Goal: Find specific page/section: Find specific page/section

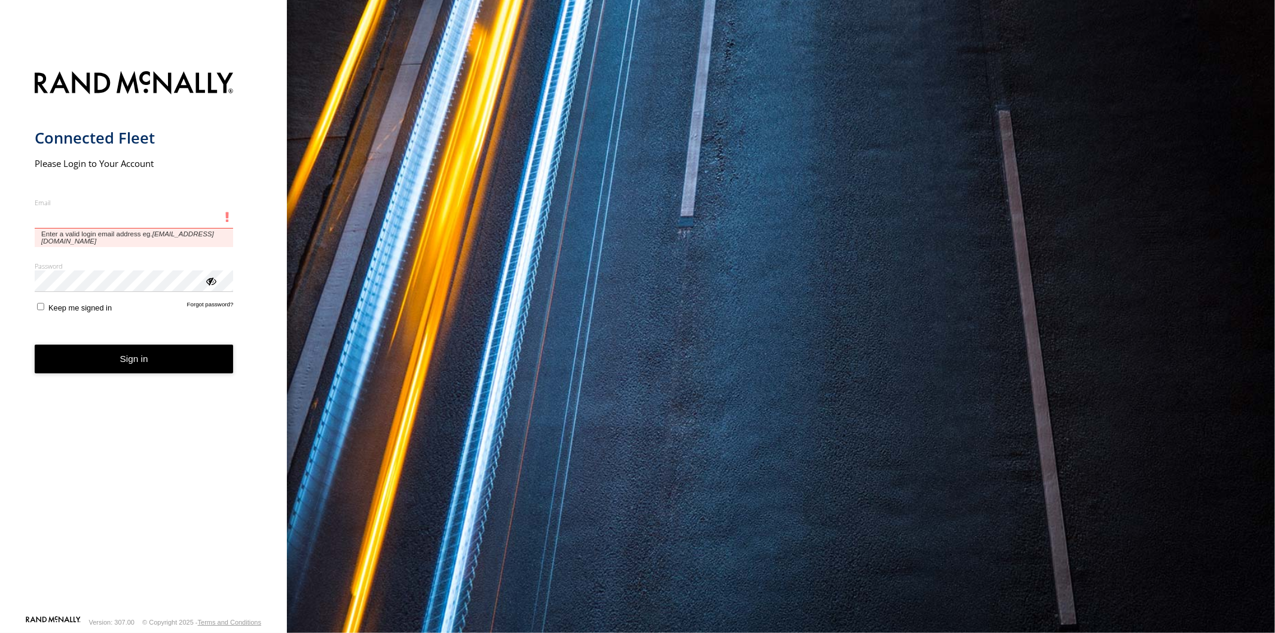
type input "**********"
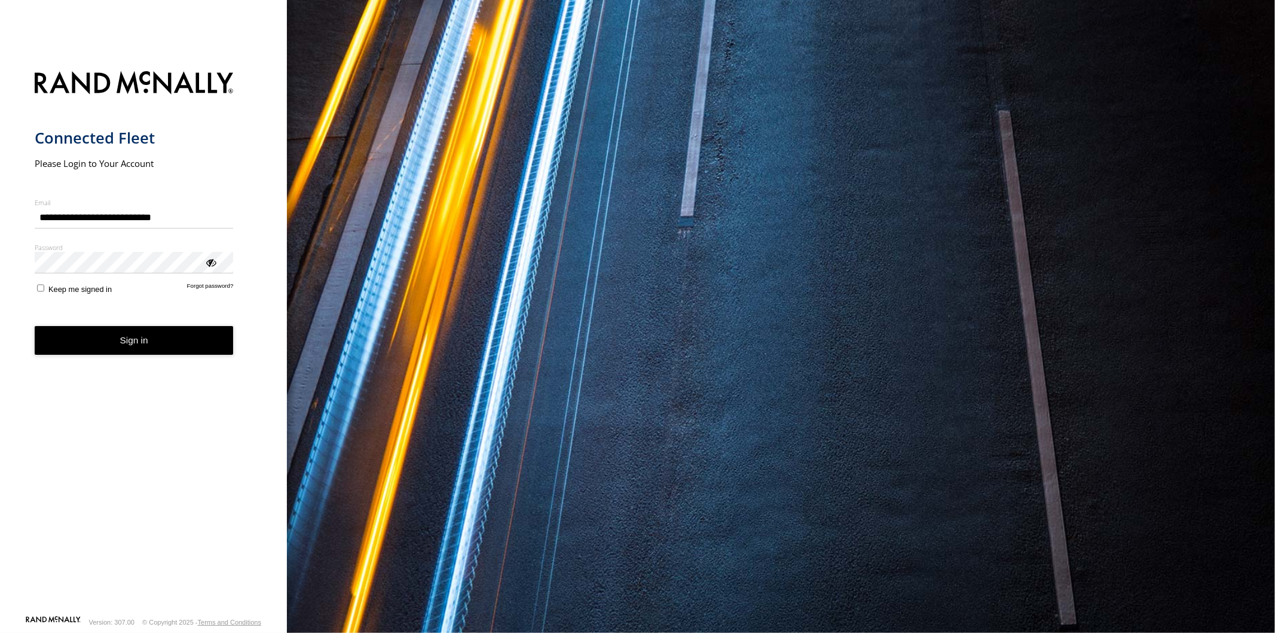
click at [130, 357] on form "**********" at bounding box center [144, 339] width 218 height 551
click at [136, 335] on button "Sign in" at bounding box center [134, 340] width 199 height 29
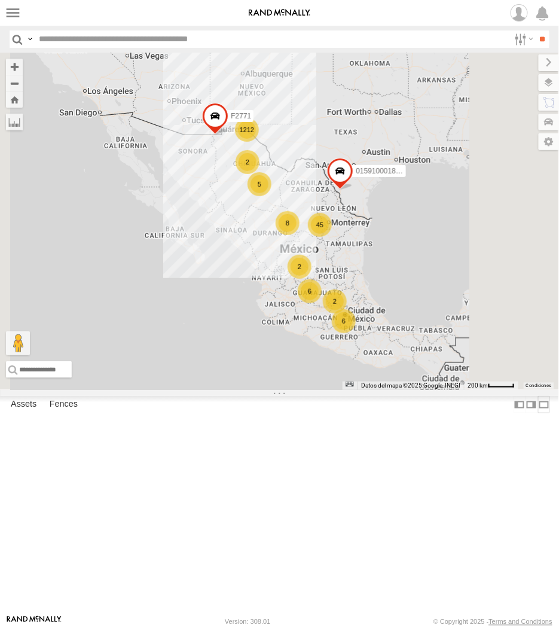
click at [538, 413] on label at bounding box center [544, 404] width 12 height 17
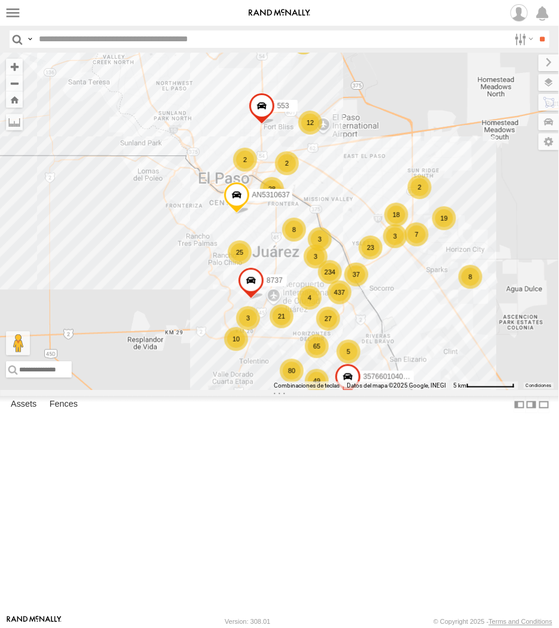
drag, startPoint x: 120, startPoint y: 287, endPoint x: 274, endPoint y: 292, distance: 154.3
click at [274, 201] on div "28" at bounding box center [272, 189] width 24 height 24
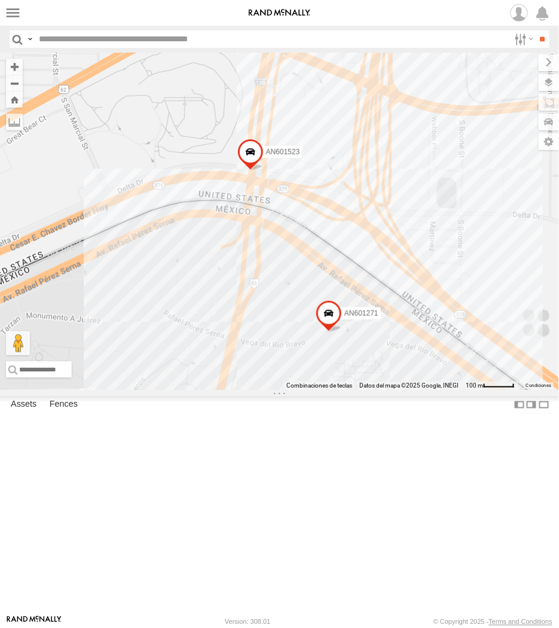
drag, startPoint x: 277, startPoint y: 307, endPoint x: 297, endPoint y: 325, distance: 27.1
click at [297, 325] on div "015910001811580 F2771 AN5310637 357660104097530 8737 553 AN539498 AN601271 AN60…" at bounding box center [279, 221] width 559 height 337
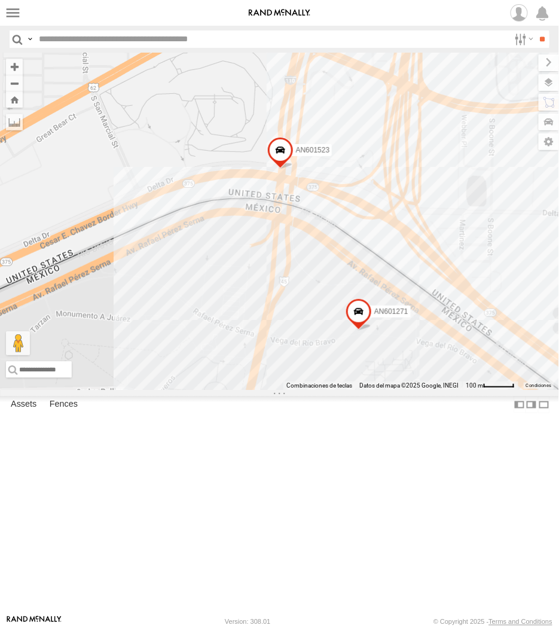
drag, startPoint x: 398, startPoint y: 298, endPoint x: 347, endPoint y: 306, distance: 52.0
click at [347, 306] on div "AN601271 AN601523" at bounding box center [279, 221] width 559 height 337
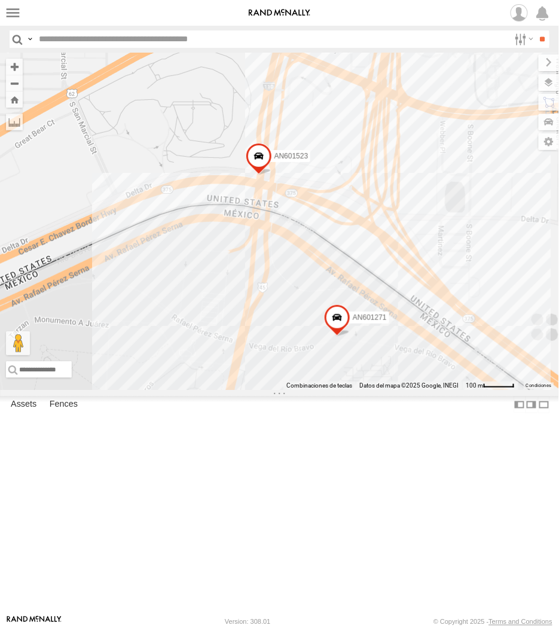
drag, startPoint x: 441, startPoint y: 333, endPoint x: 387, endPoint y: 333, distance: 53.8
click at [387, 333] on div "AN601271 AN601523" at bounding box center [279, 221] width 559 height 337
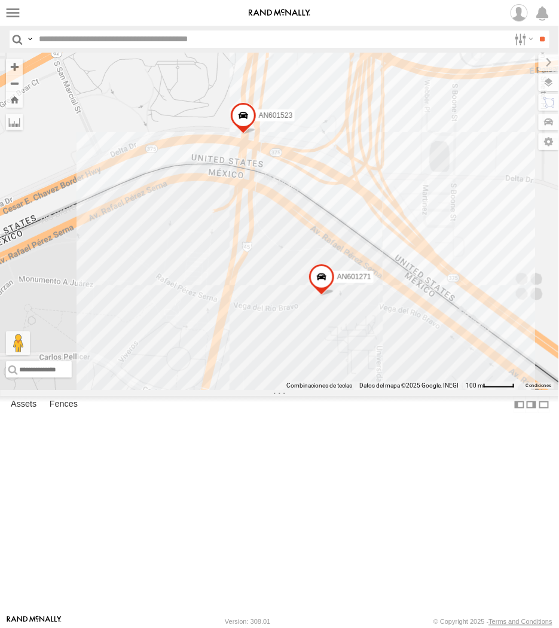
drag, startPoint x: 356, startPoint y: 263, endPoint x: 366, endPoint y: 323, distance: 61.3
click at [366, 323] on div "AN601271 AN601523" at bounding box center [279, 221] width 559 height 337
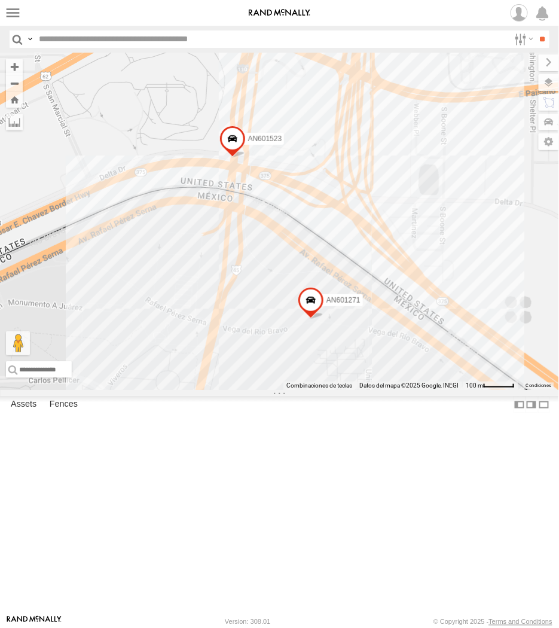
drag, startPoint x: 307, startPoint y: 279, endPoint x: 357, endPoint y: 340, distance: 78.2
click at [357, 340] on div "AN601271 AN601523" at bounding box center [279, 221] width 559 height 337
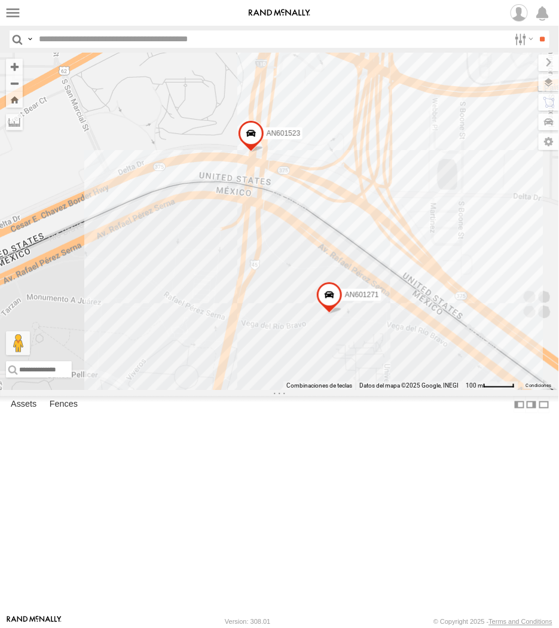
drag, startPoint x: 371, startPoint y: 294, endPoint x: 349, endPoint y: 344, distance: 54.6
click at [349, 344] on div "AN601271 AN601523" at bounding box center [279, 221] width 559 height 337
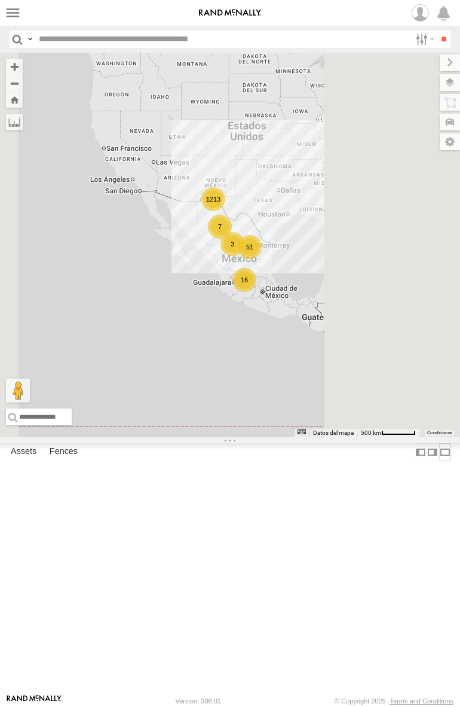
click at [439, 460] on label at bounding box center [445, 451] width 12 height 17
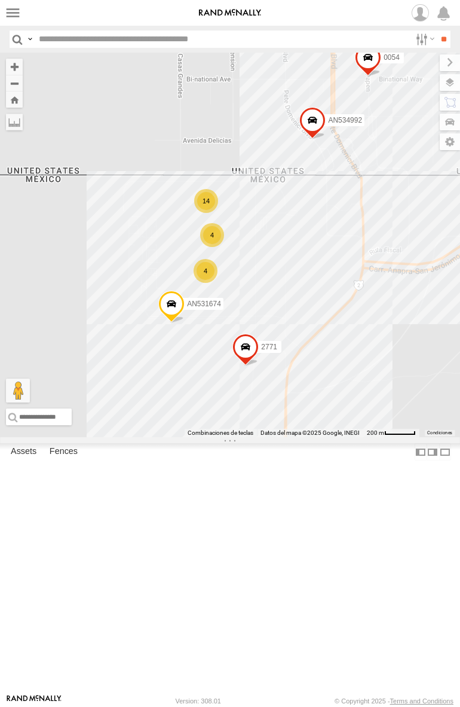
drag, startPoint x: 120, startPoint y: 337, endPoint x: 212, endPoint y: 341, distance: 92.2
click at [212, 213] on div "14" at bounding box center [206, 201] width 24 height 24
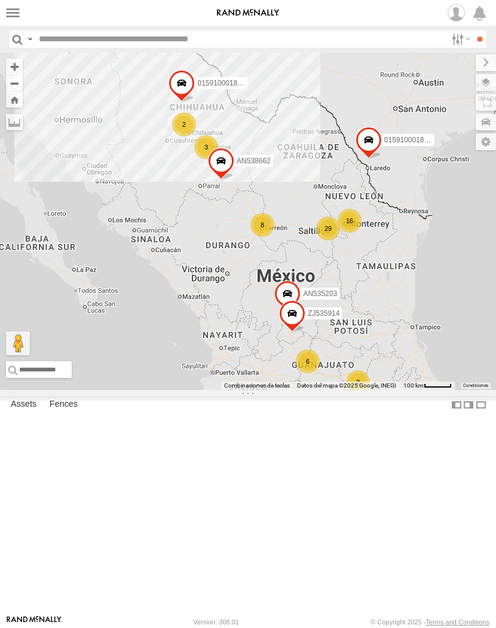
drag, startPoint x: 294, startPoint y: 146, endPoint x: 187, endPoint y: 114, distance: 111.4
click at [294, 146] on div "1209 6 29 4 8 16 3 3 2 AN535203 015910001845018 2 2 015910001811580 ZJ535914 F2…" at bounding box center [248, 221] width 496 height 337
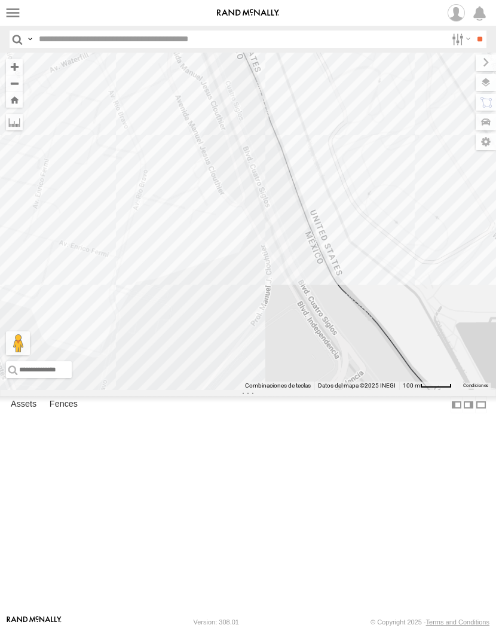
drag, startPoint x: 80, startPoint y: 371, endPoint x: 74, endPoint y: 224, distance: 146.6
click at [74, 224] on div "AN535203 015910001845018 015910001811580 ZJ535914 F2771 AN538662 AN532042 NISSA…" at bounding box center [248, 221] width 496 height 337
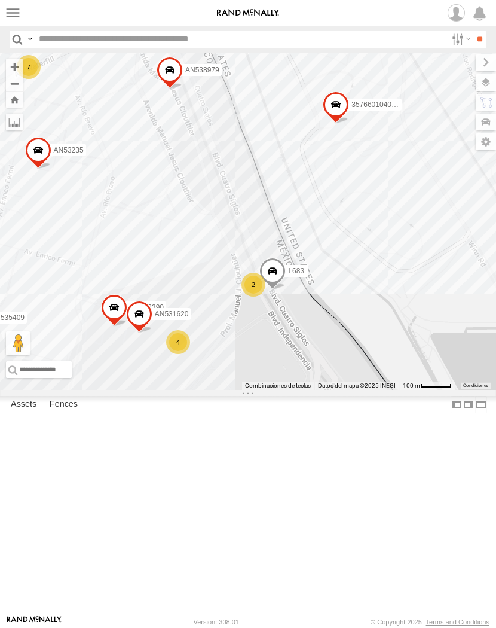
drag, startPoint x: 321, startPoint y: 437, endPoint x: 262, endPoint y: 477, distance: 71.1
click at [264, 390] on div "357660104096649 015910001918898 AN532390 AN539200 - MITAD AN535409 L683 AN53897…" at bounding box center [248, 221] width 496 height 337
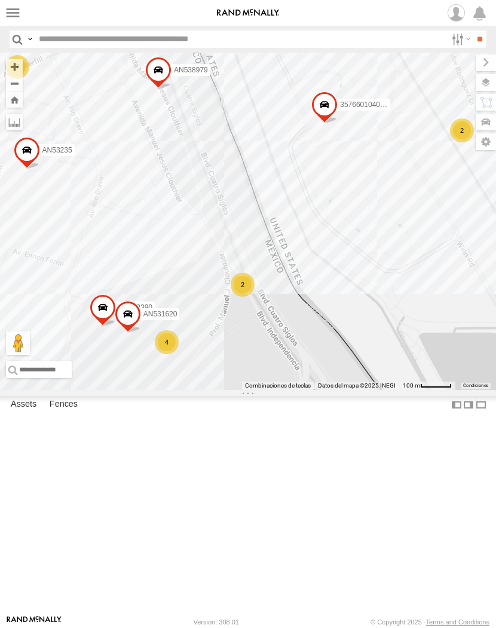
drag, startPoint x: 219, startPoint y: 434, endPoint x: 184, endPoint y: 445, distance: 36.9
click at [184, 390] on div "357660104096649 015910001918898 AN532390 AN539200 - MITAD AN537310 AN538979 AN5…" at bounding box center [248, 221] width 496 height 337
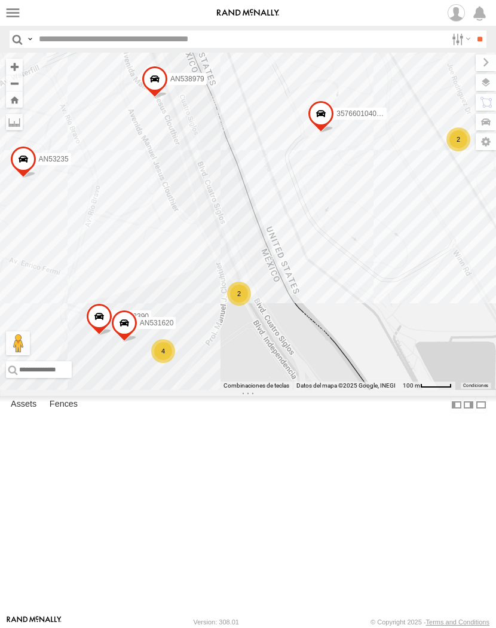
drag, startPoint x: 224, startPoint y: 235, endPoint x: 266, endPoint y: 246, distance: 43.9
click at [266, 246] on div "357660104096649 015910001918898 AN532390 ZJ213 AN539200 - MITAD AN537310 AN5389…" at bounding box center [248, 221] width 496 height 337
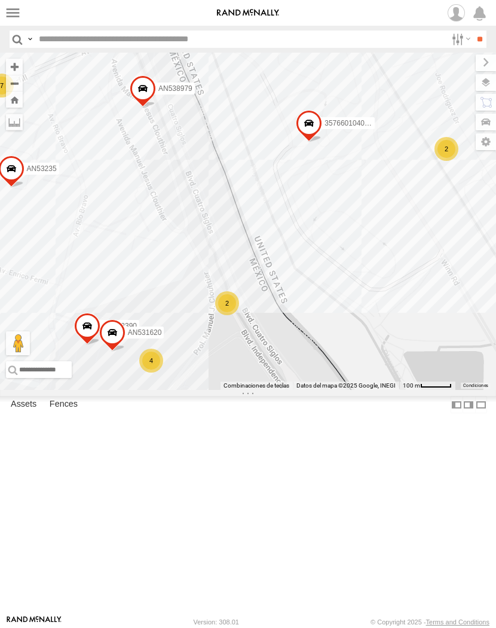
drag, startPoint x: 296, startPoint y: 372, endPoint x: 266, endPoint y: 386, distance: 32.7
click at [266, 386] on div "357660104096649 015910001918898 AN532390 ZJ213 AN539200 - MITAD AN537310 AN5389…" at bounding box center [248, 221] width 496 height 337
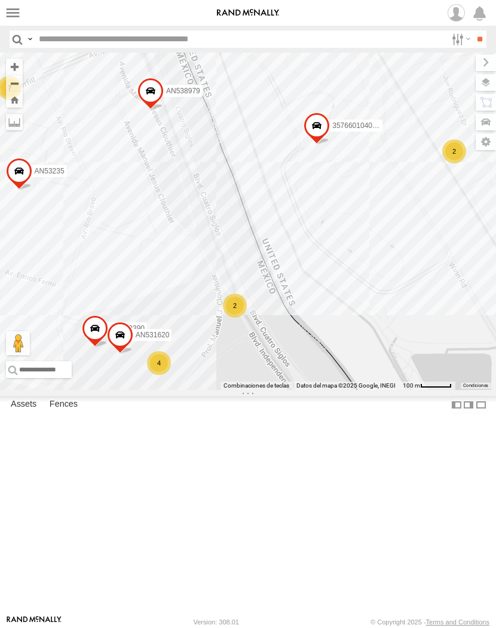
drag, startPoint x: 74, startPoint y: 306, endPoint x: 94, endPoint y: 329, distance: 30.5
click at [94, 329] on div "357660104096649 015910001918898 AN532390 AN539200 - MITAD AN537310 AN538979 AN5…" at bounding box center [248, 221] width 496 height 337
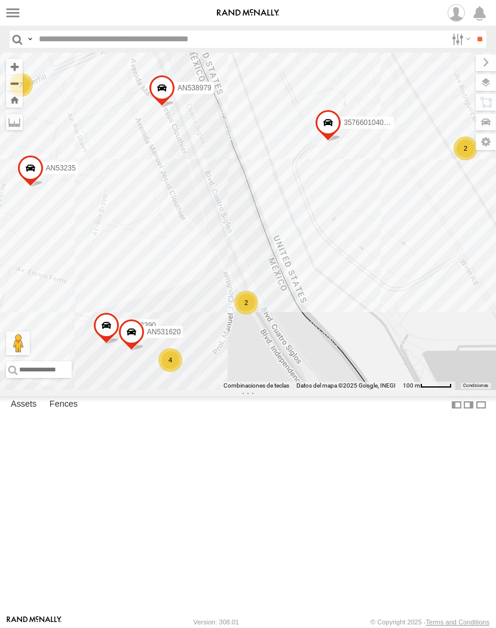
drag, startPoint x: 230, startPoint y: 321, endPoint x: 248, endPoint y: 314, distance: 19.7
click at [248, 314] on div "357660104096649 015910001918898 AN532390 AN539200 - MITAD AN537310 AN538979 AN5…" at bounding box center [248, 221] width 496 height 337
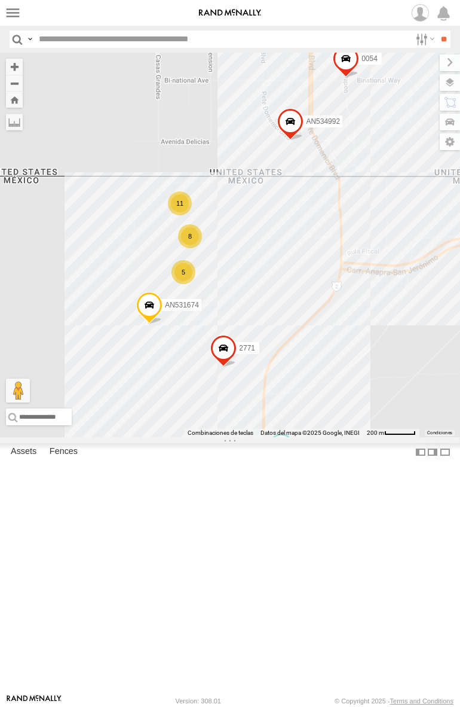
drag, startPoint x: 378, startPoint y: 416, endPoint x: 347, endPoint y: 425, distance: 31.8
click at [347, 425] on div "2771 0054 AN531674 TSK9-471 AN534992 11 8 5" at bounding box center [230, 245] width 460 height 384
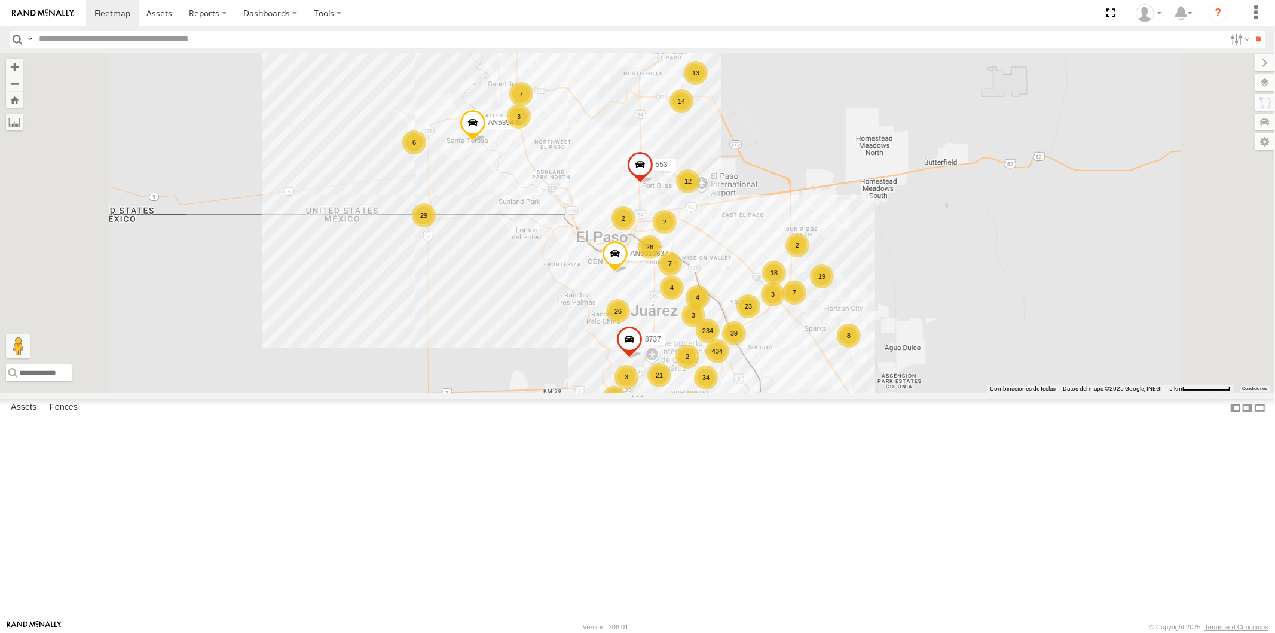
click at [117, 35] on input "text" at bounding box center [630, 38] width 1192 height 17
type input "****"
click at [1252, 30] on input "**" at bounding box center [1259, 38] width 14 height 17
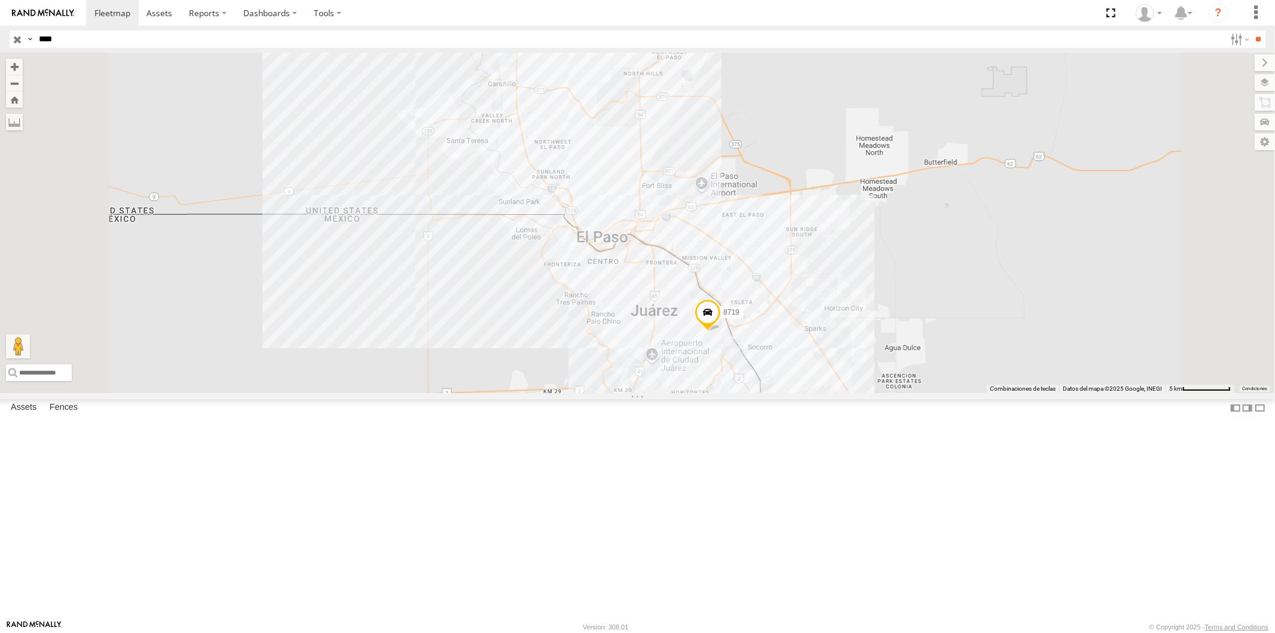
click at [0, 0] on span at bounding box center [0, 0] width 0 height 0
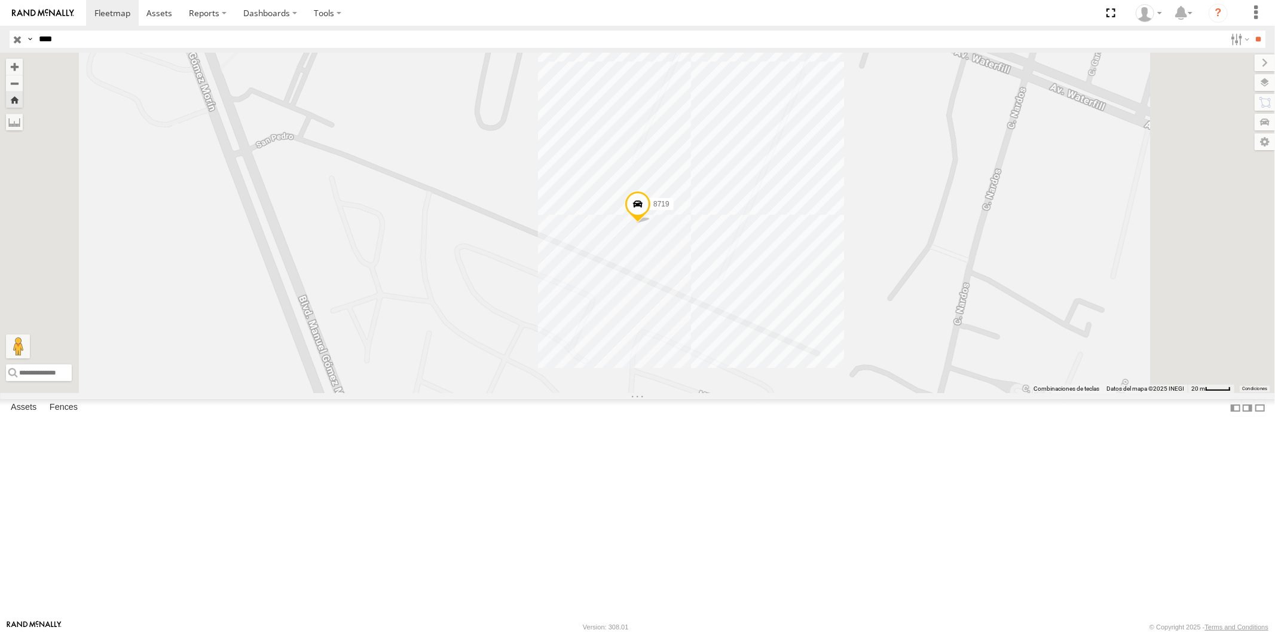
click at [650, 223] on span at bounding box center [637, 207] width 26 height 32
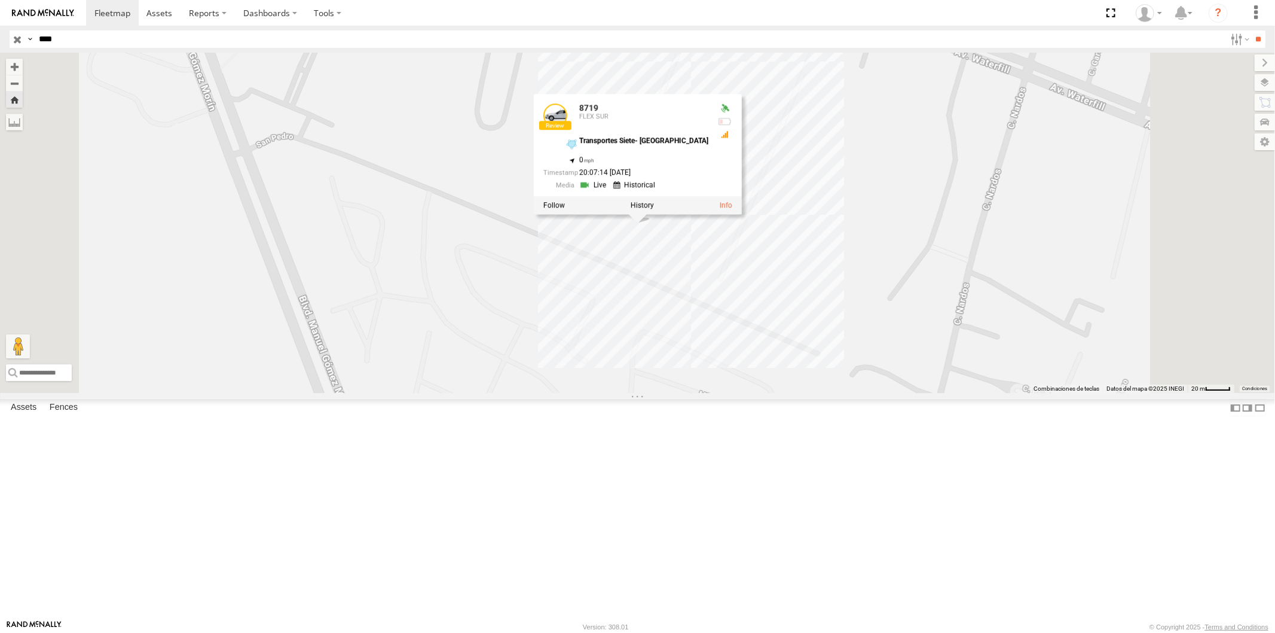
click at [609, 190] on link at bounding box center [594, 184] width 30 height 11
click at [158, 8] on span at bounding box center [159, 12] width 26 height 11
